Goal: Task Accomplishment & Management: Manage account settings

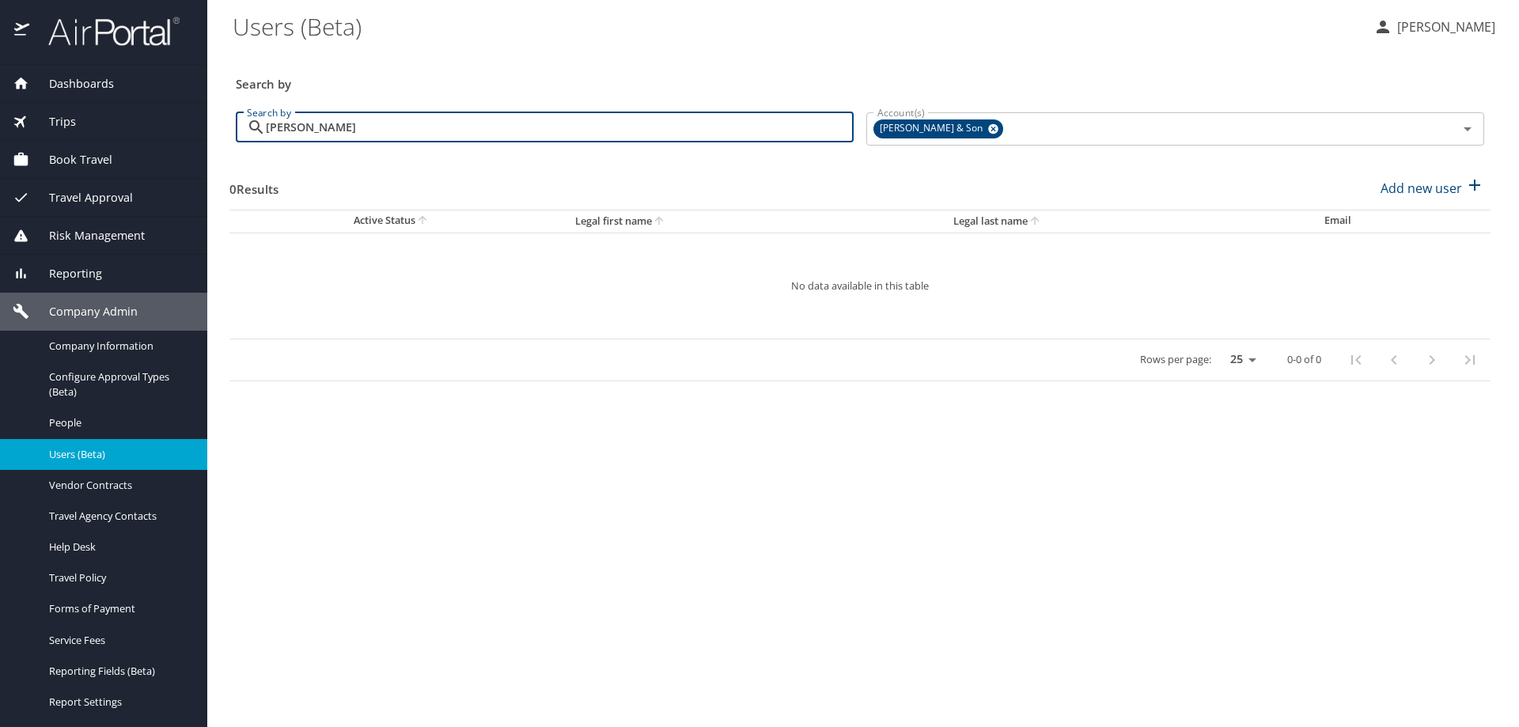
click at [576, 56] on div "Search by" at bounding box center [859, 73] width 1261 height 52
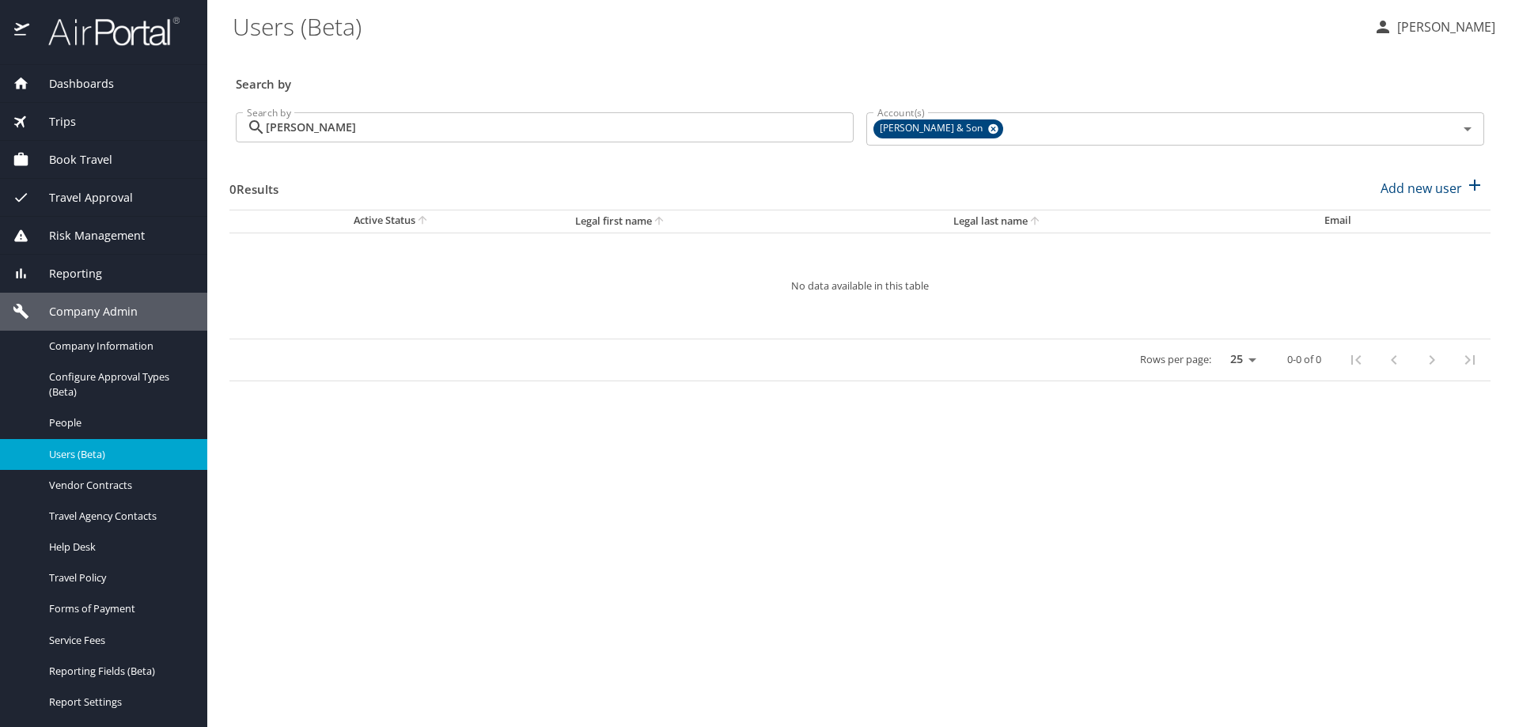
click at [107, 81] on span "Dashboards" at bounding box center [71, 83] width 85 height 17
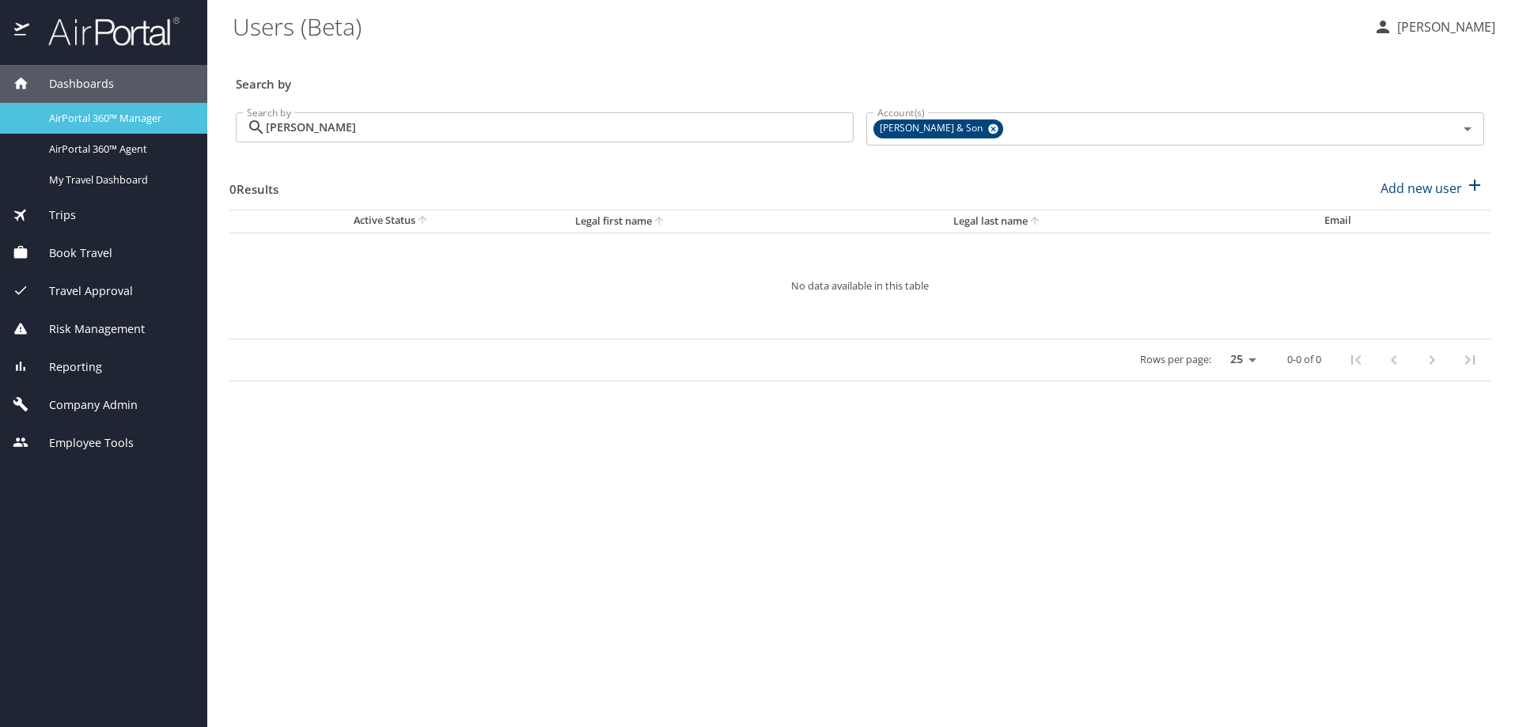
click at [114, 122] on span "AirPortal 360™ Manager" at bounding box center [118, 118] width 139 height 15
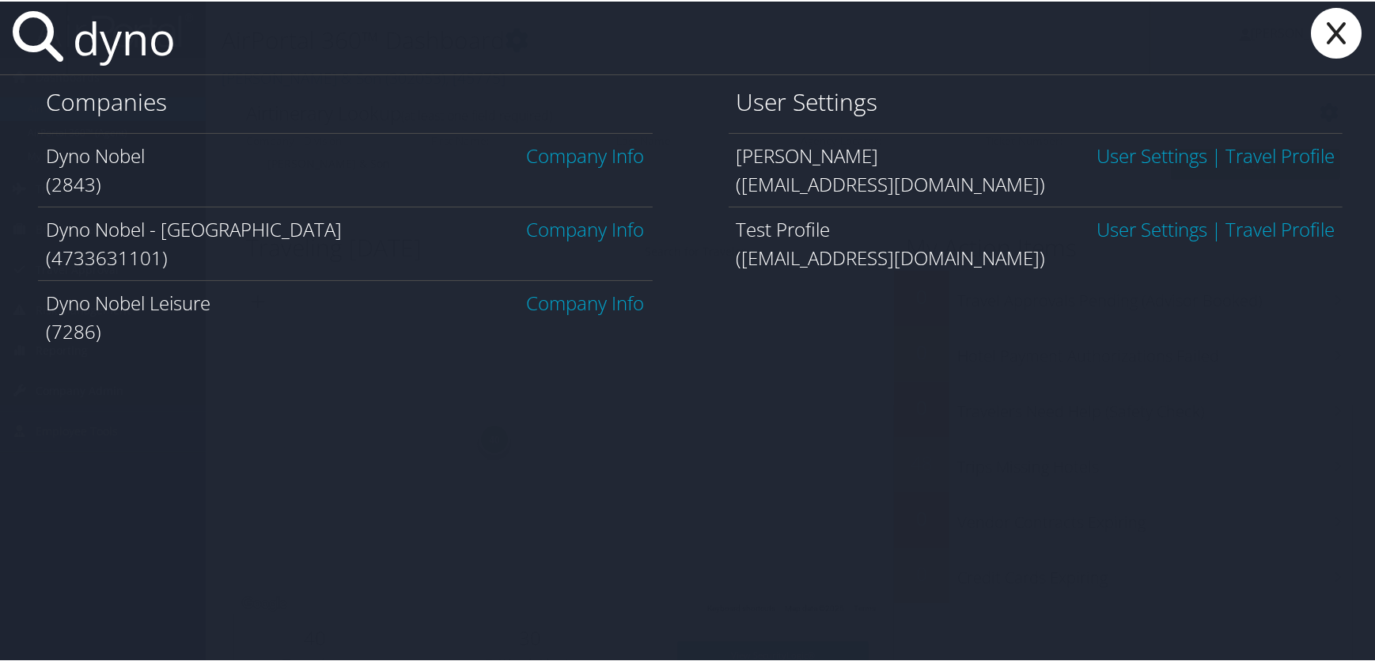
type input "dyno"
click at [557, 158] on link "Company Info" at bounding box center [586, 154] width 118 height 26
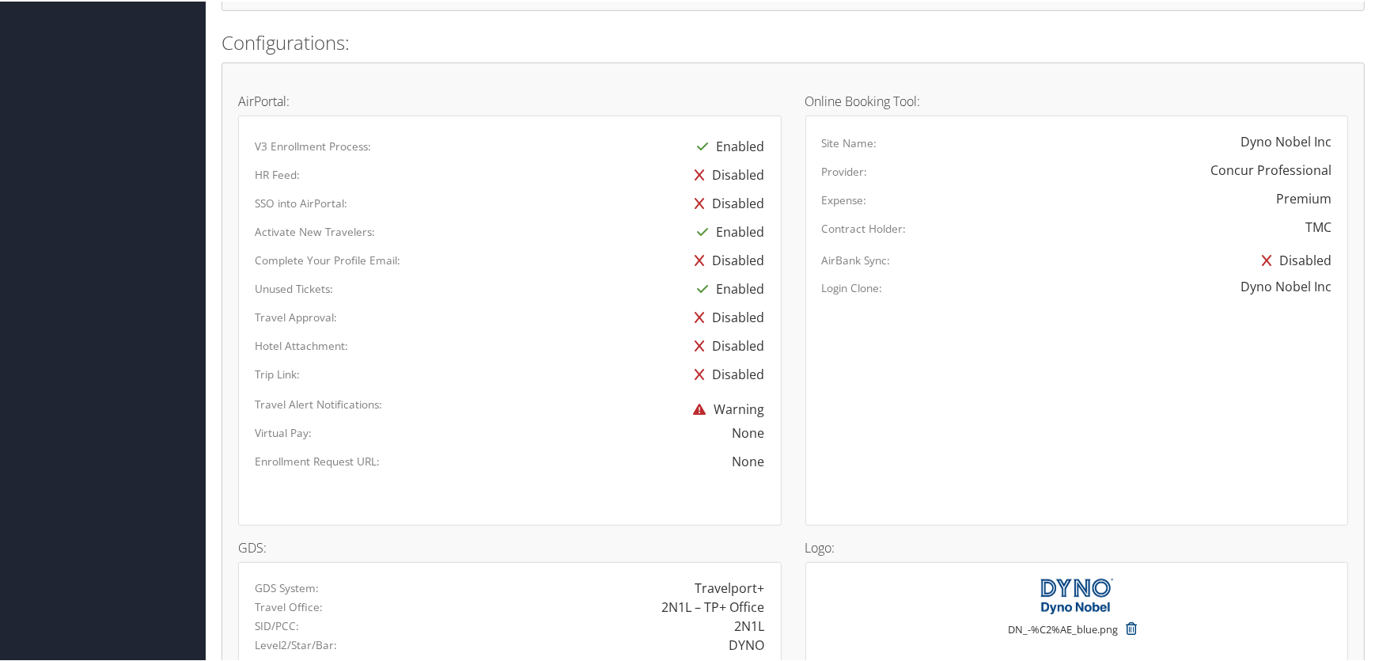
scroll to position [1162, 0]
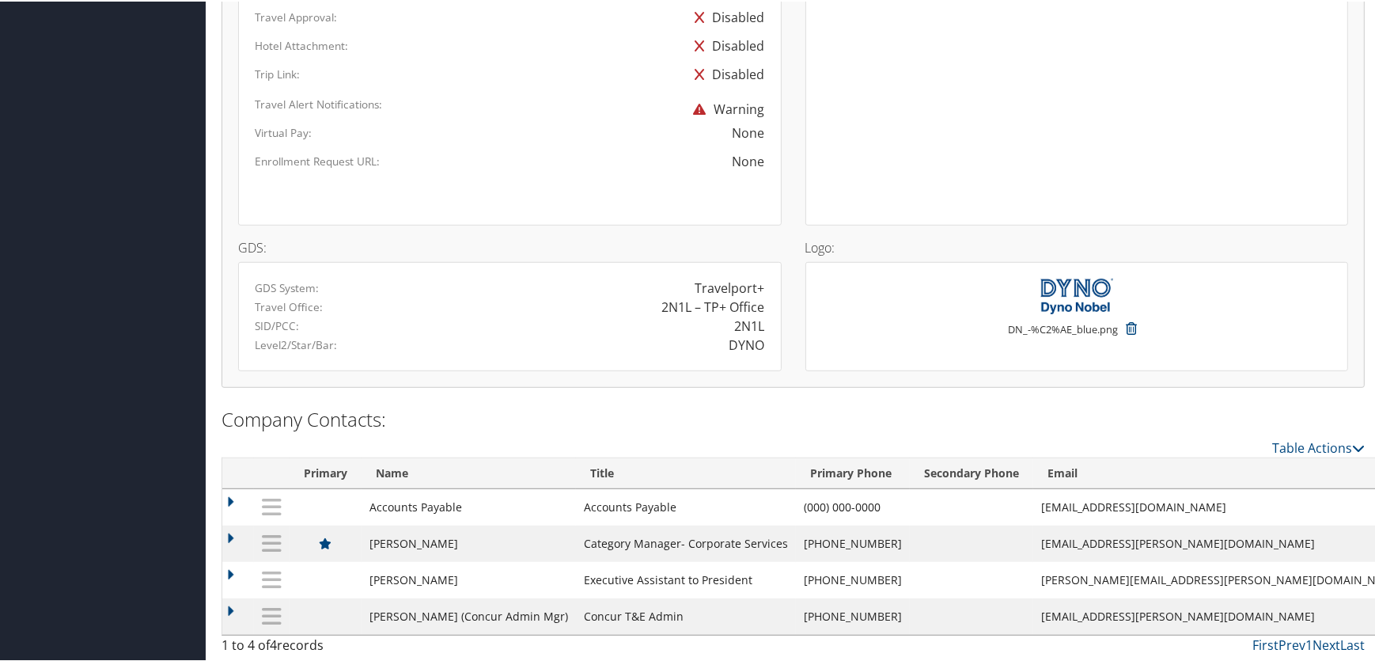
select select "PL"
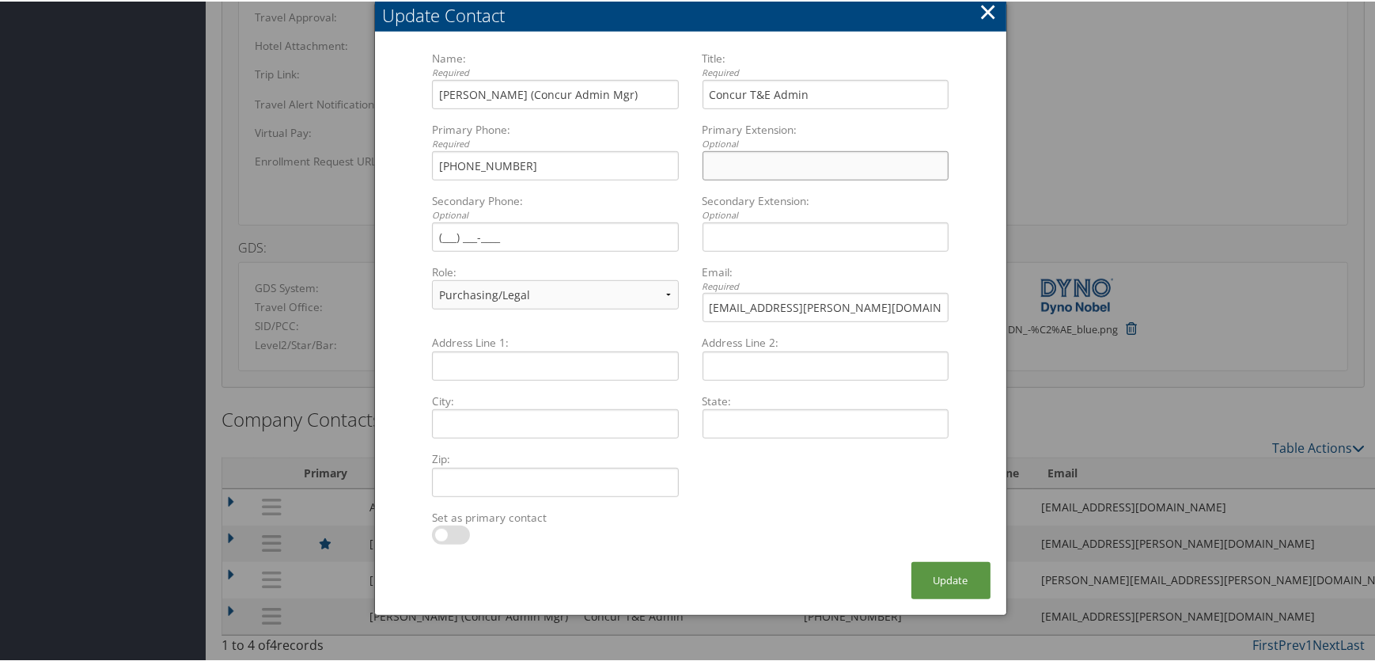
click at [751, 162] on input "Primary Extension: Optional Multiple values The selected items contain differen…" at bounding box center [826, 164] width 246 height 29
click at [706, 163] on input "for weather warnings/security info" at bounding box center [826, 164] width 246 height 29
type input "ctc for weather warnings/security info"
click at [929, 576] on button "Update" at bounding box center [950, 578] width 79 height 37
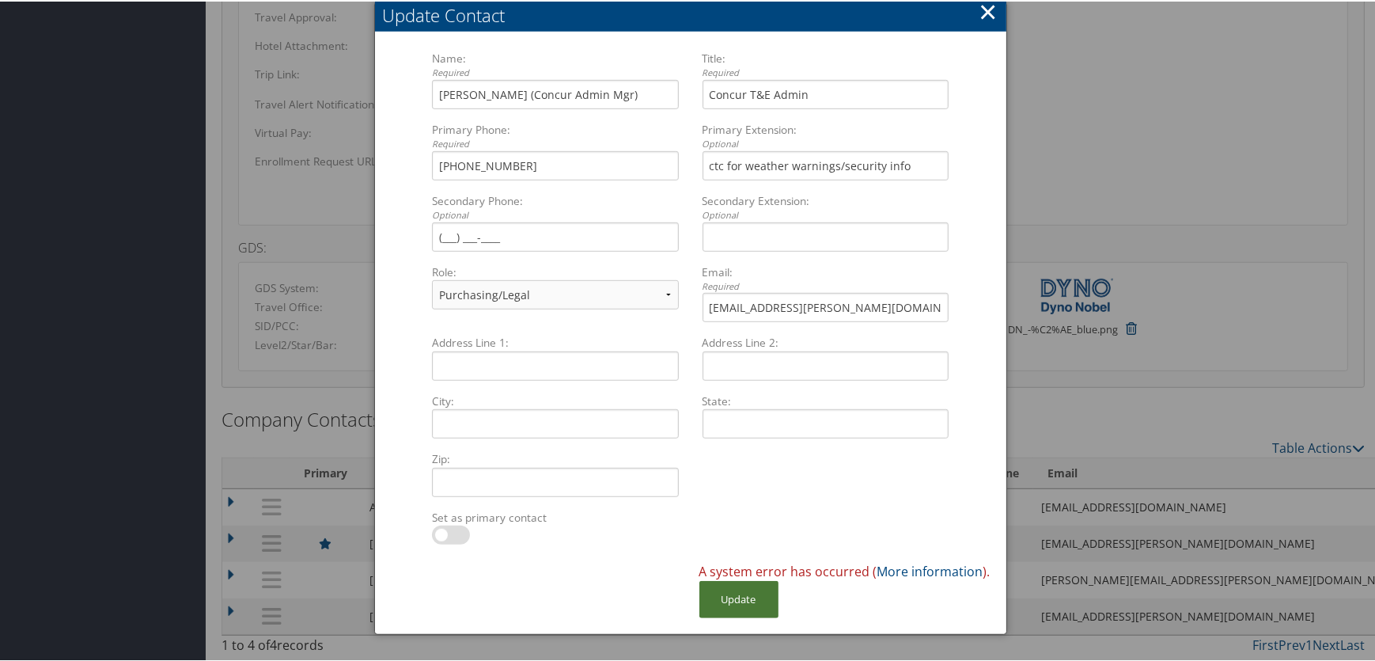
click at [744, 609] on button "Update" at bounding box center [738, 597] width 79 height 37
drag, startPoint x: 977, startPoint y: 8, endPoint x: 982, endPoint y: 24, distance: 16.5
click at [979, 9] on button "×" at bounding box center [988, 10] width 18 height 32
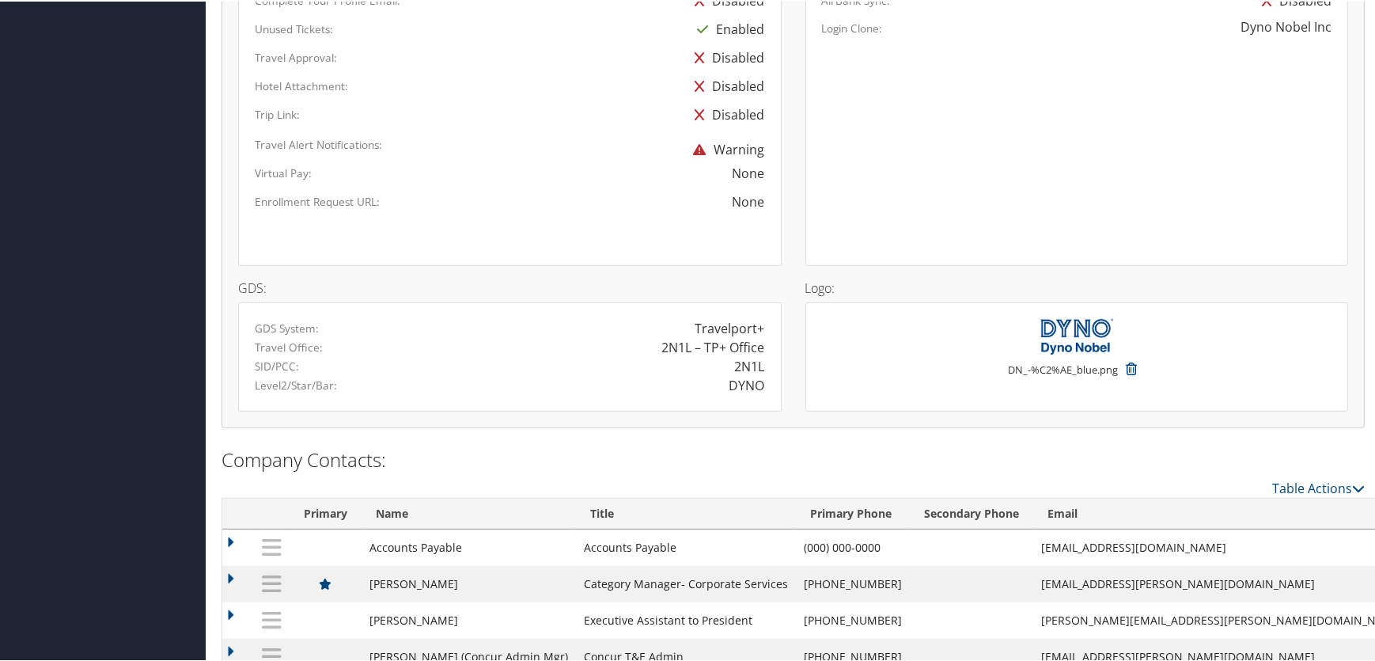
scroll to position [1162, 0]
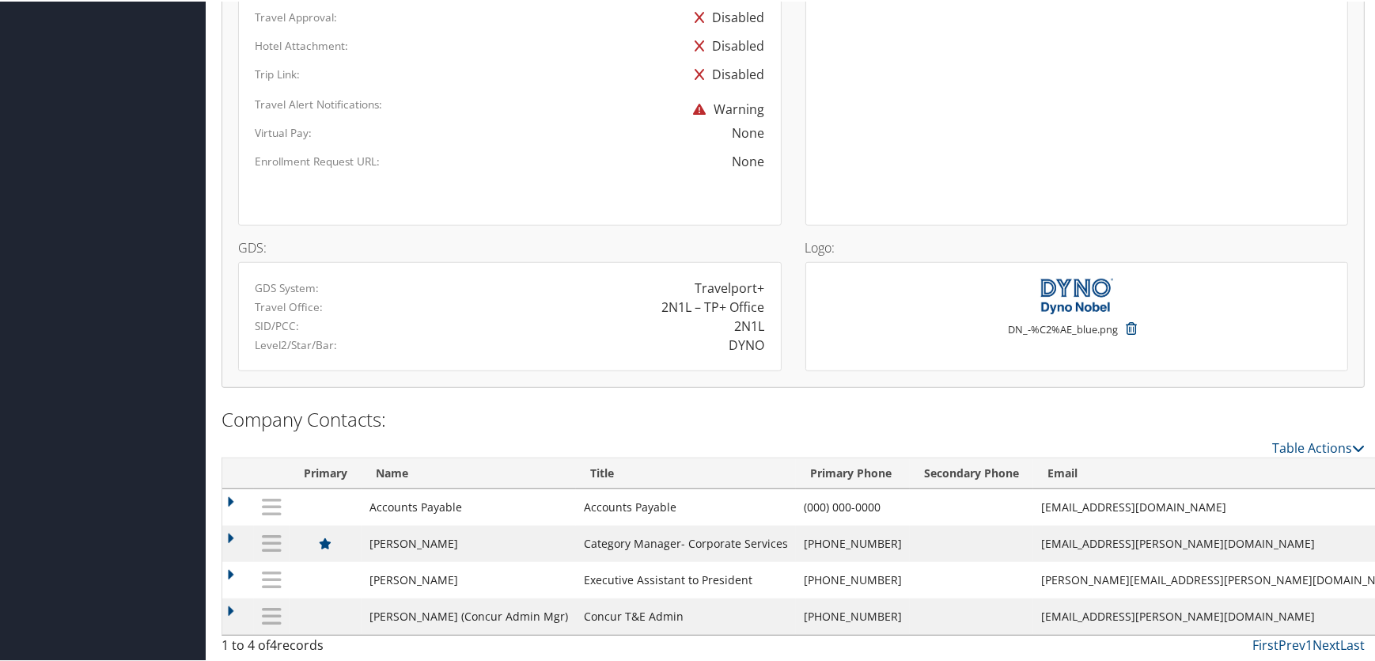
select select "PL"
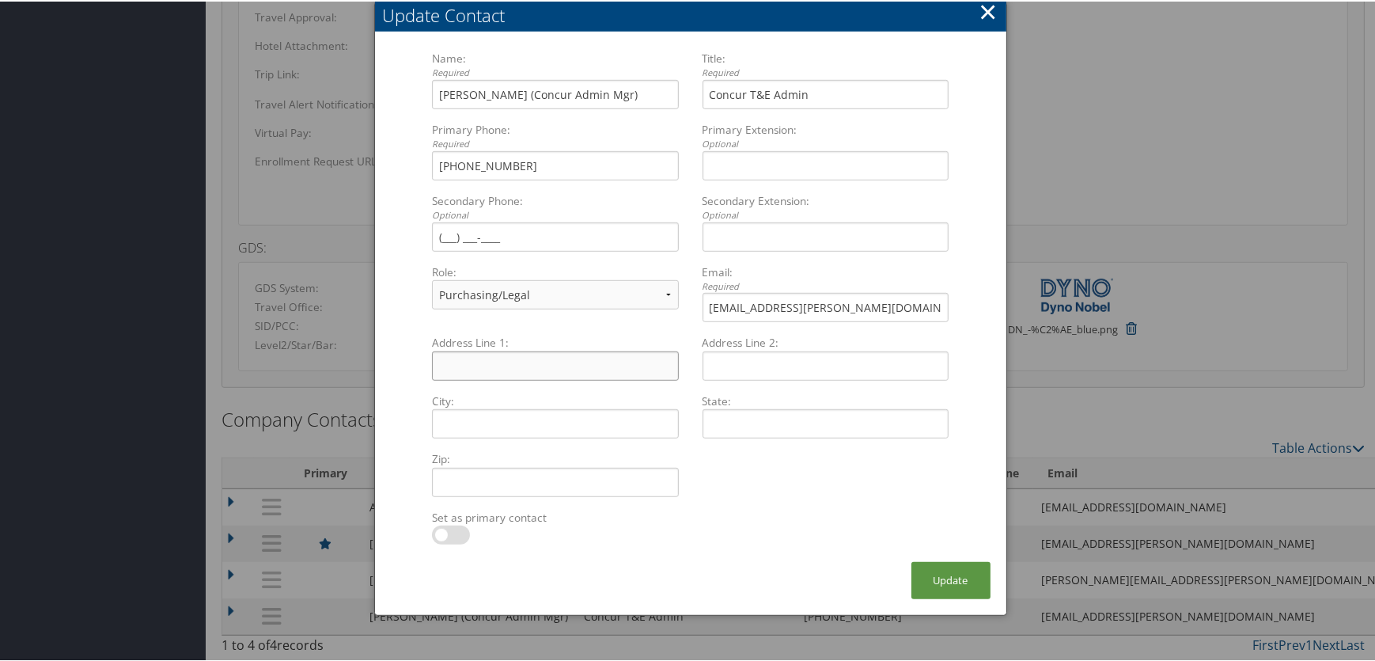
click at [464, 356] on input "Address Line 1: Multiple values The selected items contain different values for…" at bounding box center [555, 364] width 246 height 29
type input "ctc for weather or security alerts"
click at [936, 585] on button "Update" at bounding box center [950, 578] width 79 height 37
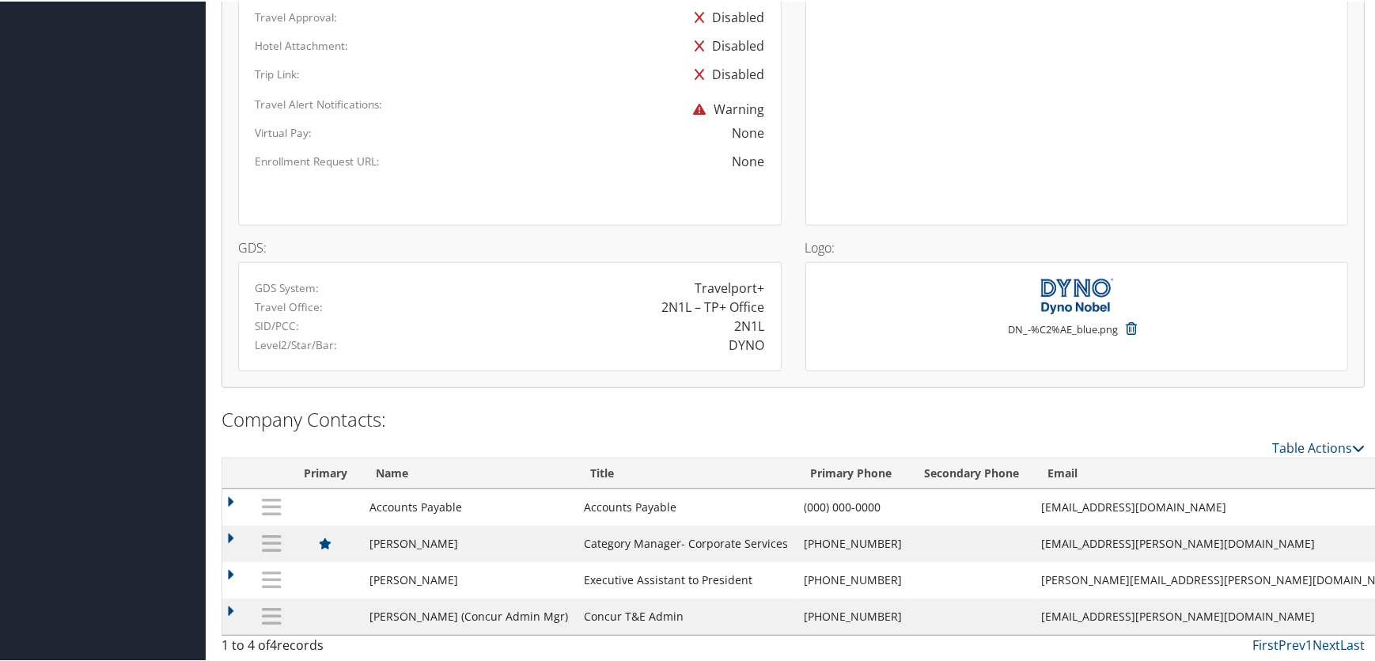
select select "PL"
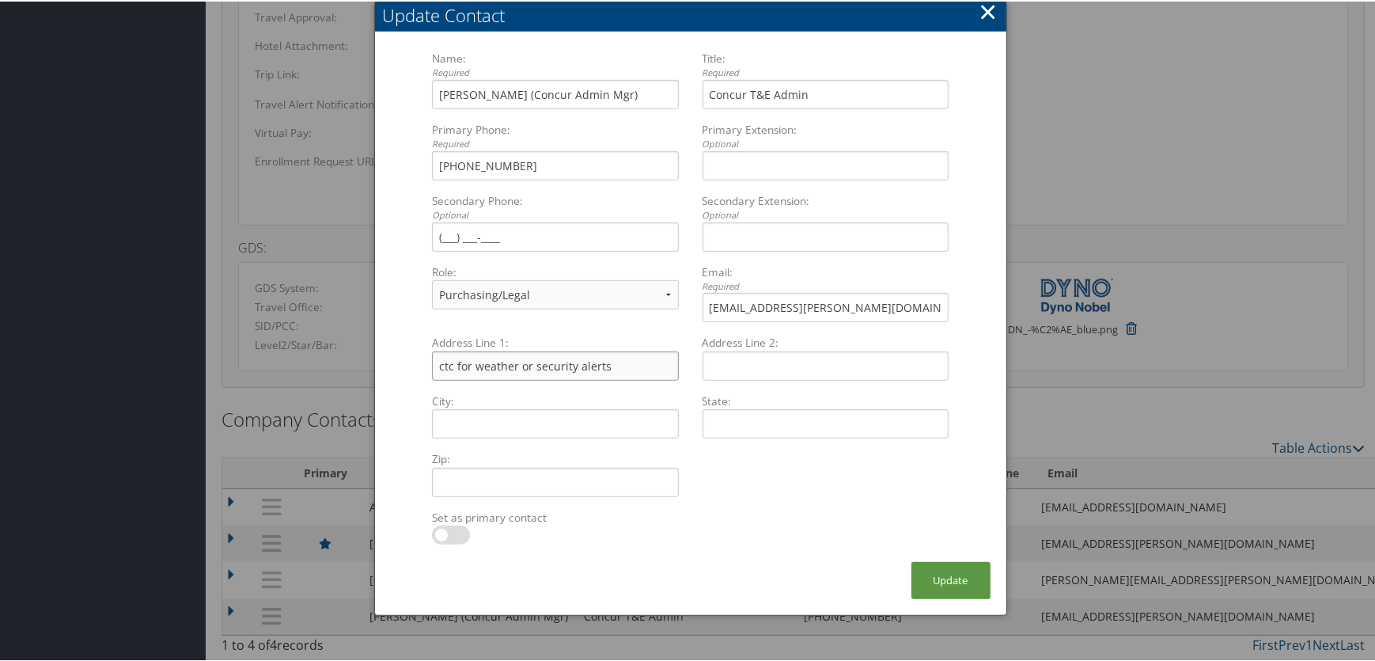
drag, startPoint x: 612, startPoint y: 362, endPoint x: 266, endPoint y: 339, distance: 346.5
click at [714, 164] on input "Primary Extension: Optional Multiple values The selected items contain differen…" at bounding box center [826, 164] width 246 height 29
paste input "ctc for weather or security alerts"
type input "ctc for weather or security alerts"
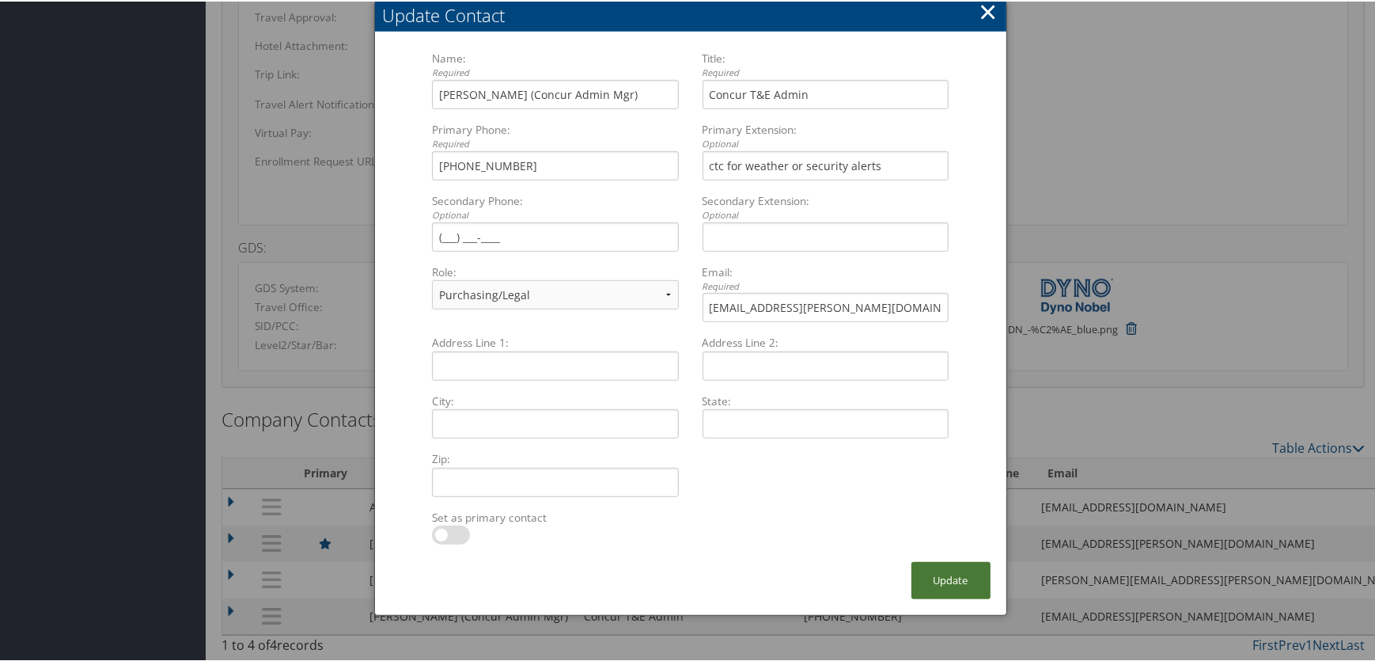
click at [942, 585] on button "Update" at bounding box center [950, 578] width 79 height 37
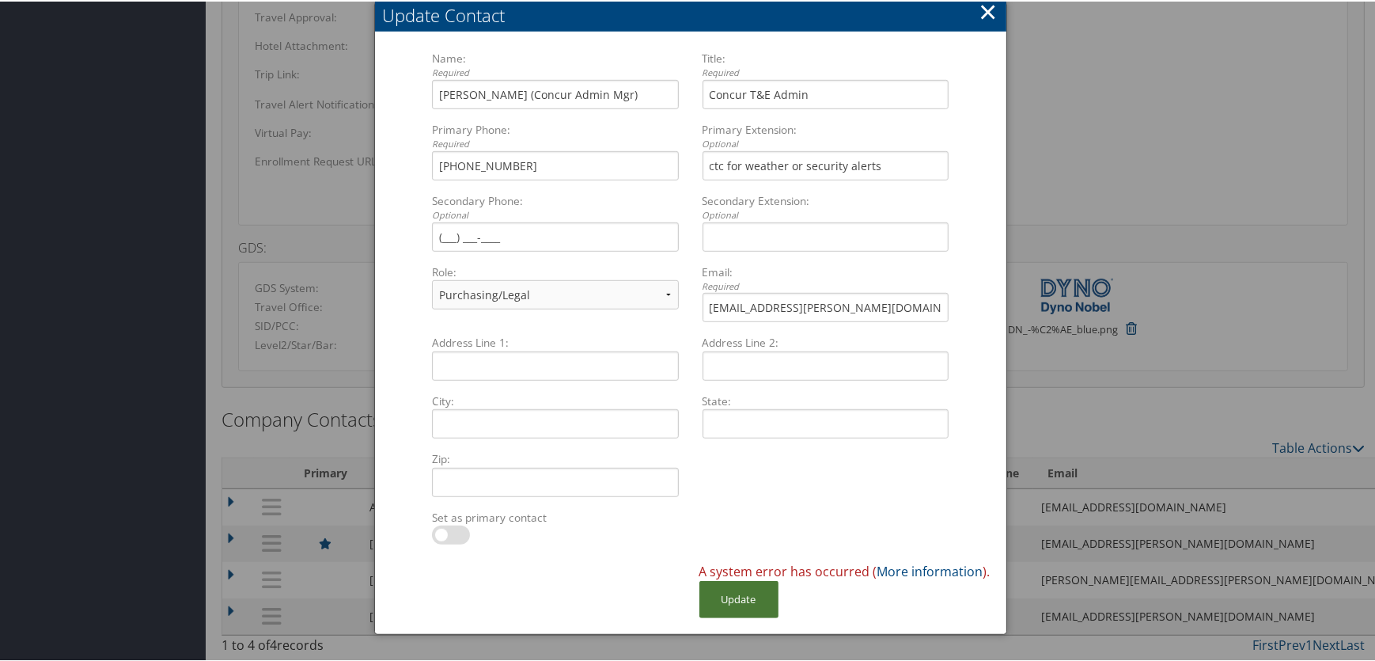
click at [760, 589] on button "Update" at bounding box center [738, 597] width 79 height 37
drag, startPoint x: 902, startPoint y: 169, endPoint x: 665, endPoint y: 157, distance: 236.9
click at [667, 157] on div "Name: Required Drea Cordova (Concur Admin Mgr) Multiple values The selected ite…" at bounding box center [690, 191] width 540 height 285
click at [820, 94] on input "Concur T&E Admin" at bounding box center [826, 92] width 246 height 29
paste input "ctc for weather or security alerts"
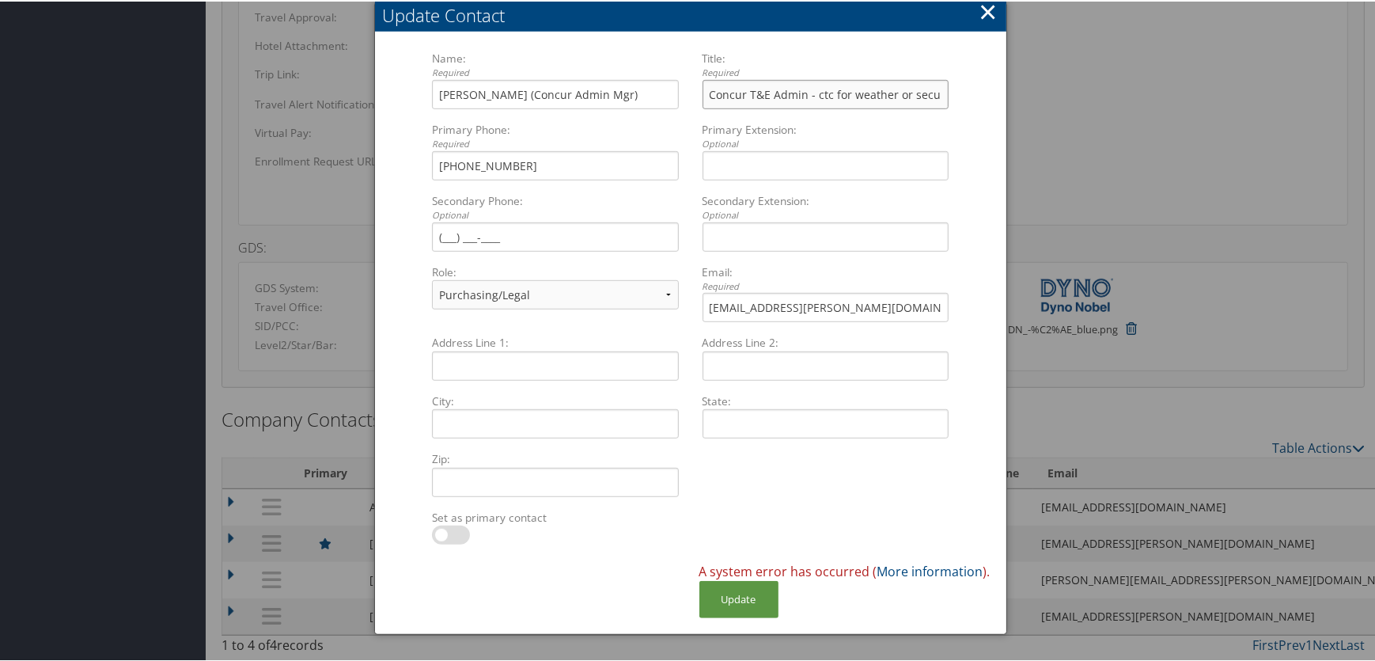
scroll to position [0, 40]
type input "Concur T&E Admin - ctc for weather or security alerts"
click at [756, 603] on button "Update" at bounding box center [738, 597] width 79 height 37
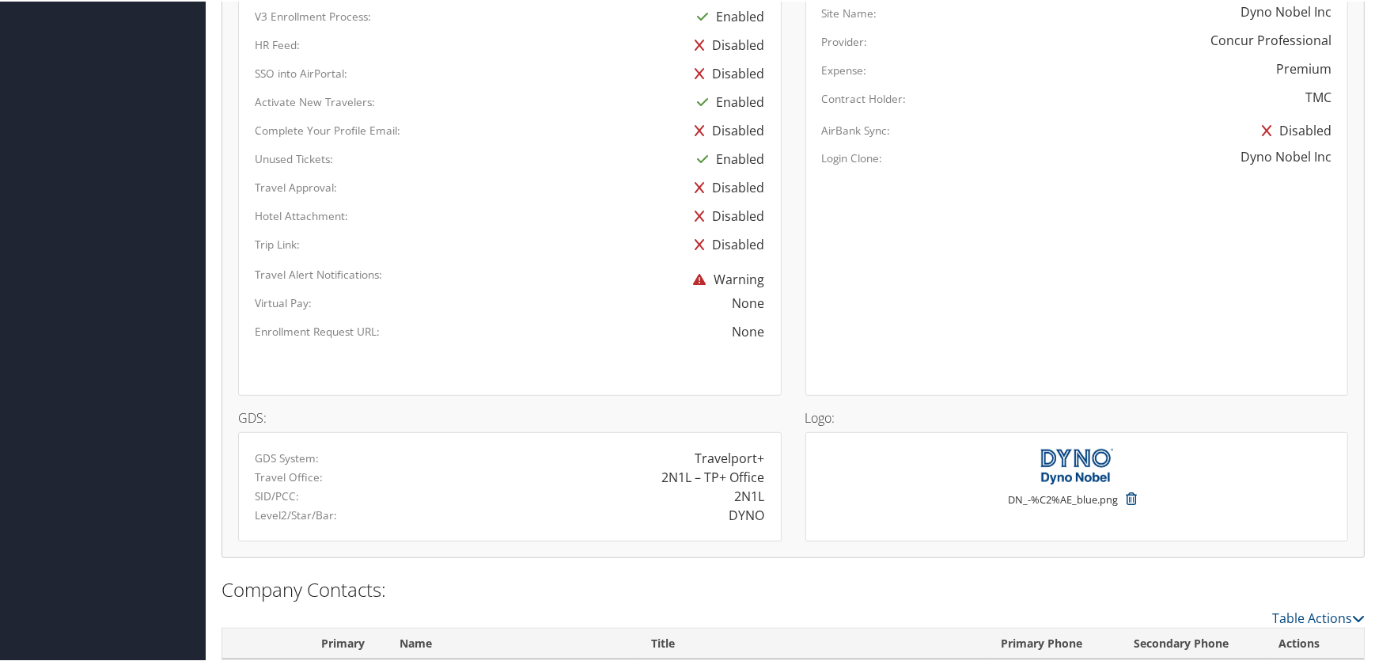
scroll to position [730, 0]
